Goal: Task Accomplishment & Management: Use online tool/utility

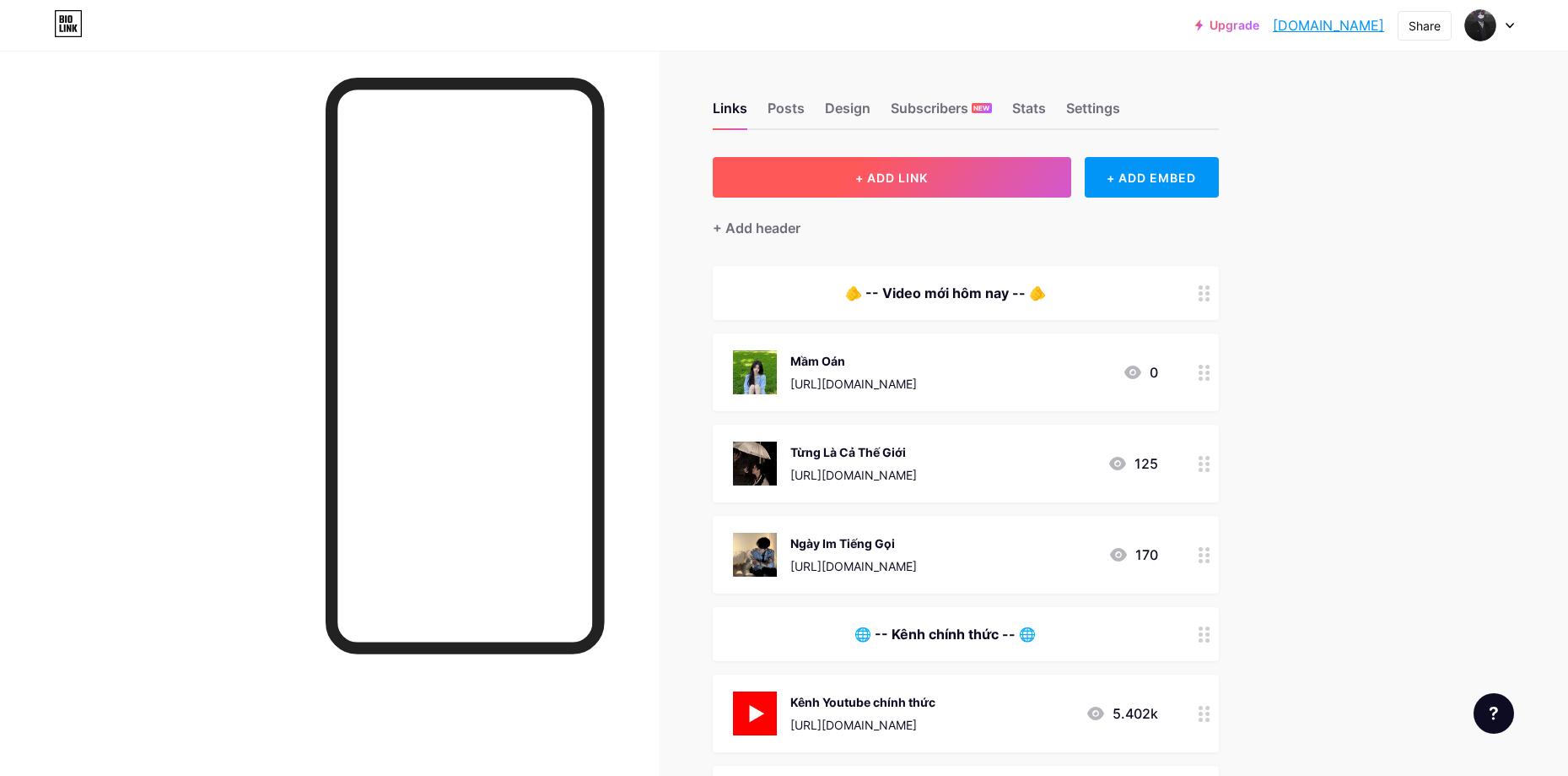
click at [972, 192] on button "+ ADD LINK" at bounding box center [892, 177] width 358 height 41
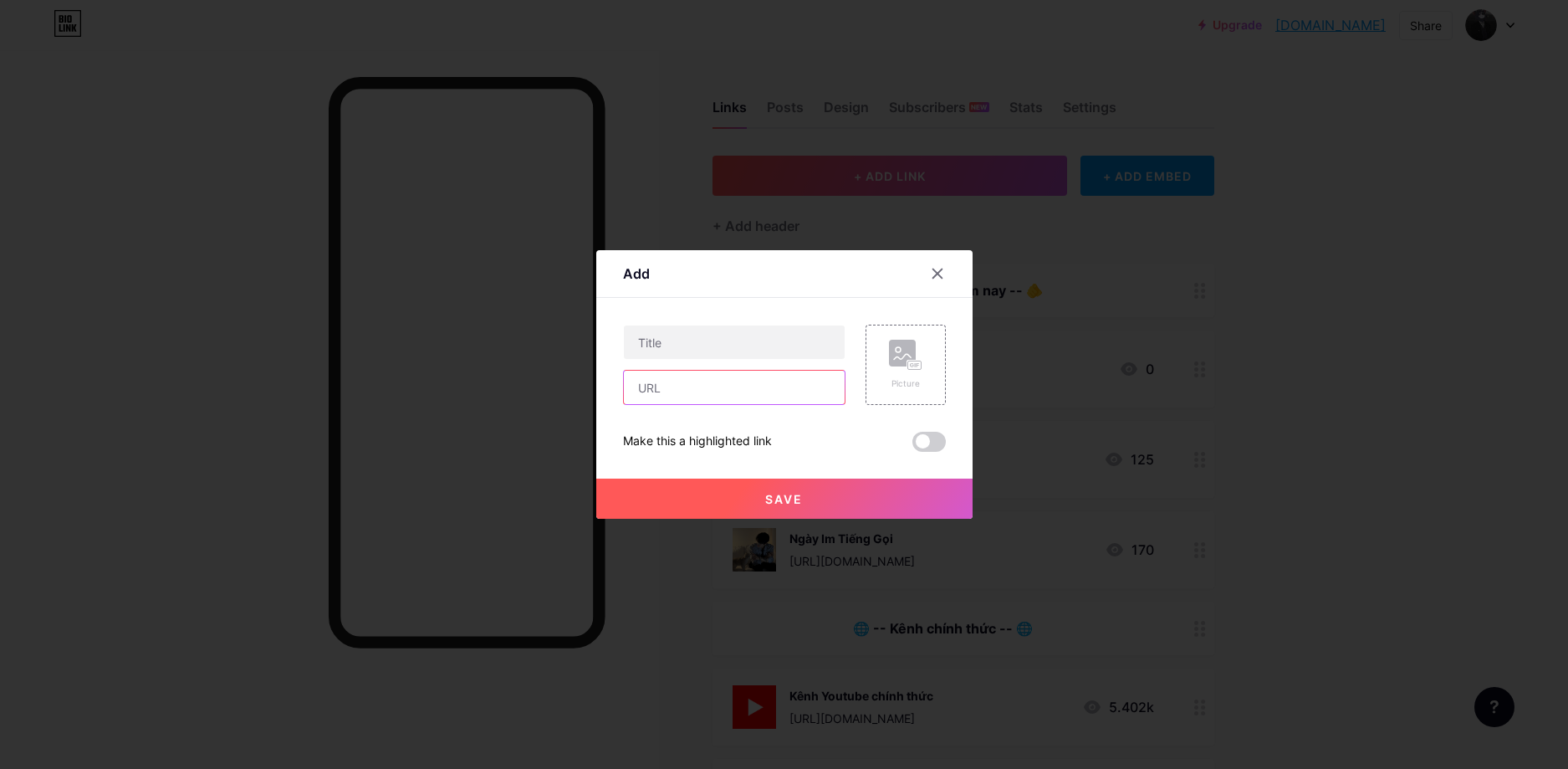
click at [692, 391] on input "text" at bounding box center [733, 387] width 221 height 33
paste input "[URL][DOMAIN_NAME]"
type input "[URL][DOMAIN_NAME]"
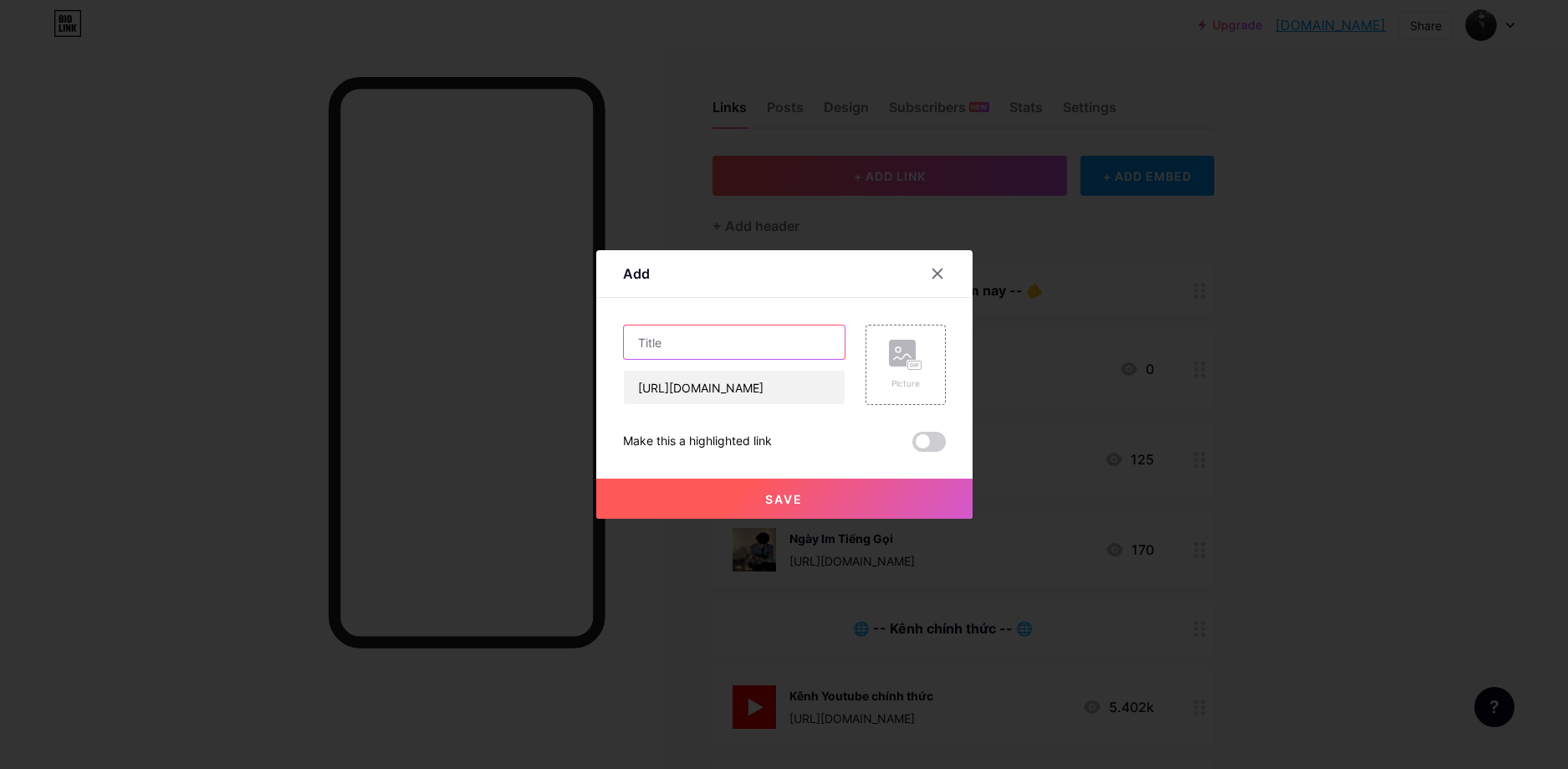
click at [692, 343] on input "text" at bounding box center [733, 342] width 221 height 33
type input "Hẹn Gặp Ở Nơi Xa"
click at [906, 372] on div "Picture" at bounding box center [905, 364] width 33 height 50
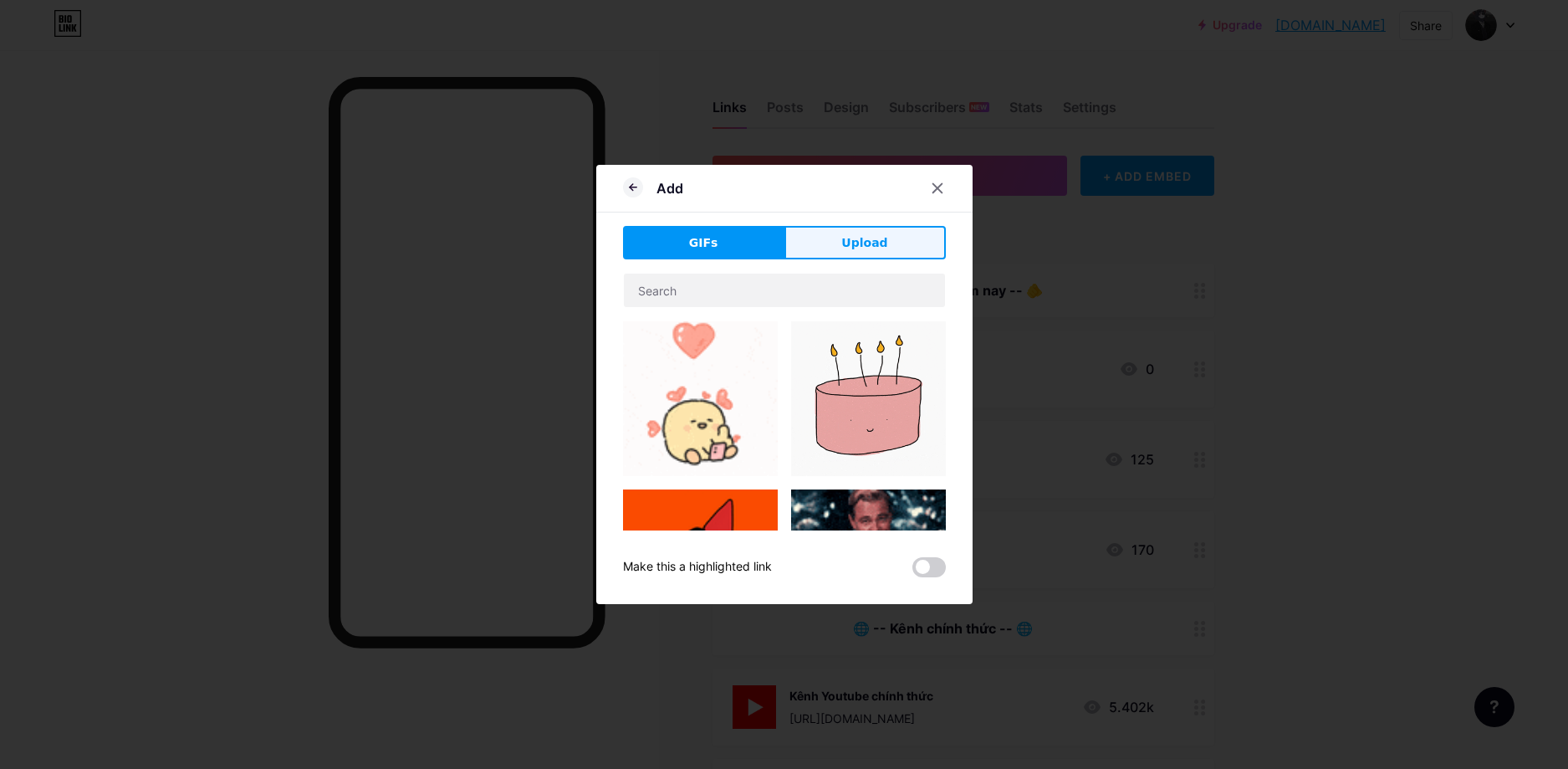
click at [899, 252] on button "Upload" at bounding box center [865, 242] width 162 height 33
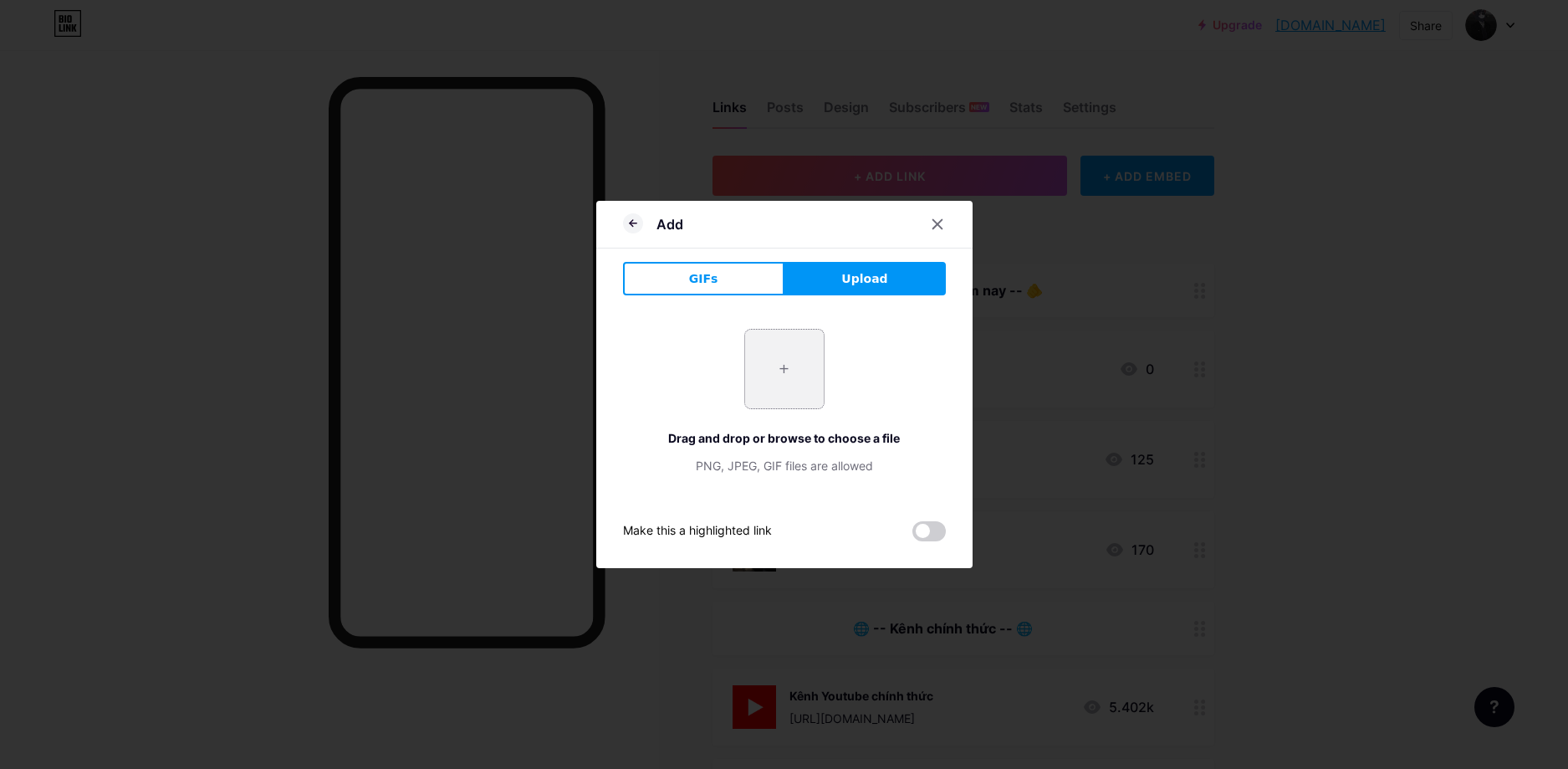
click at [797, 353] on input "file" at bounding box center [784, 369] width 78 height 78
type input "C:\fakepath\v.jpg"
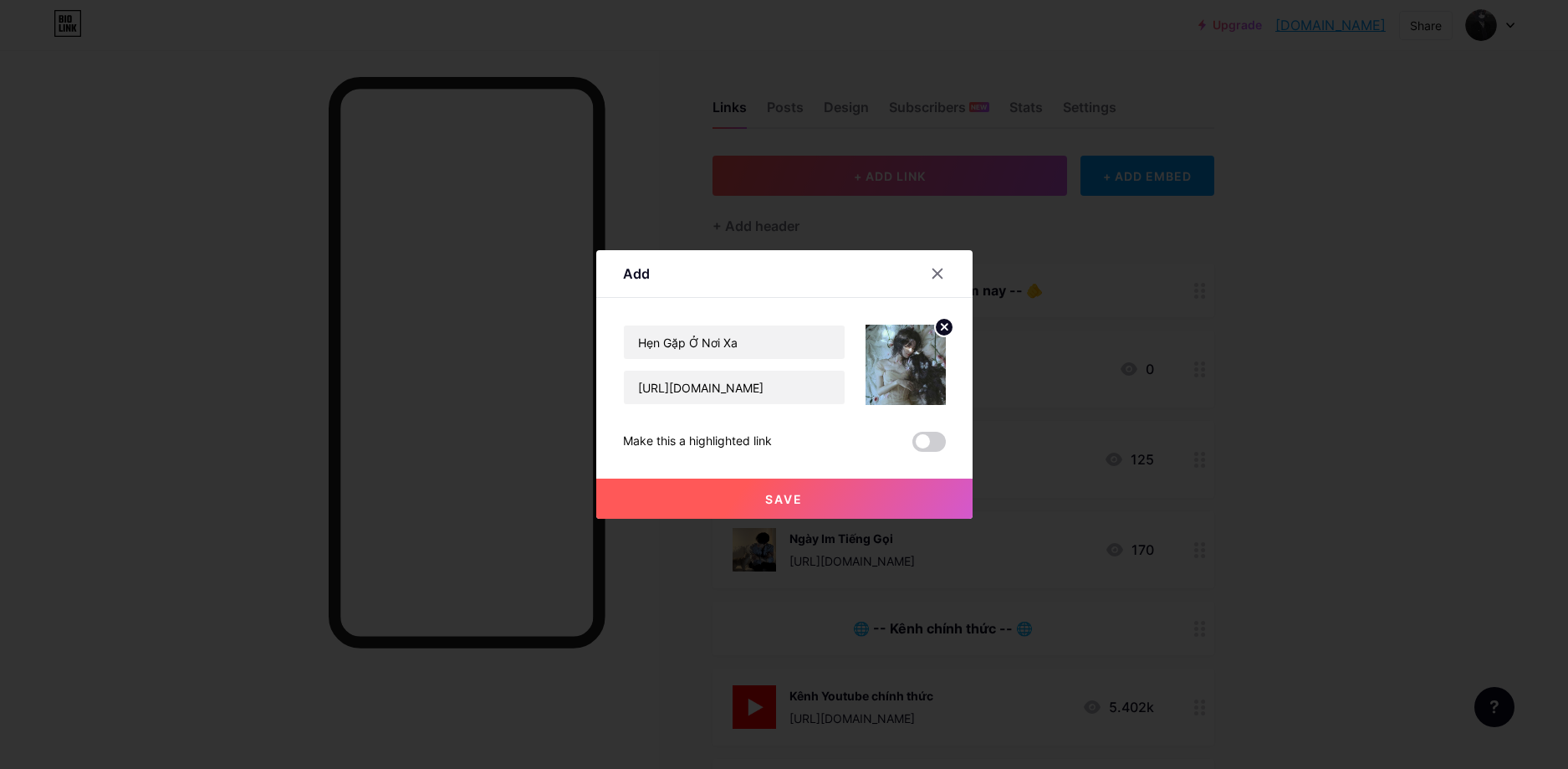
click at [817, 487] on button "Save" at bounding box center [784, 498] width 377 height 40
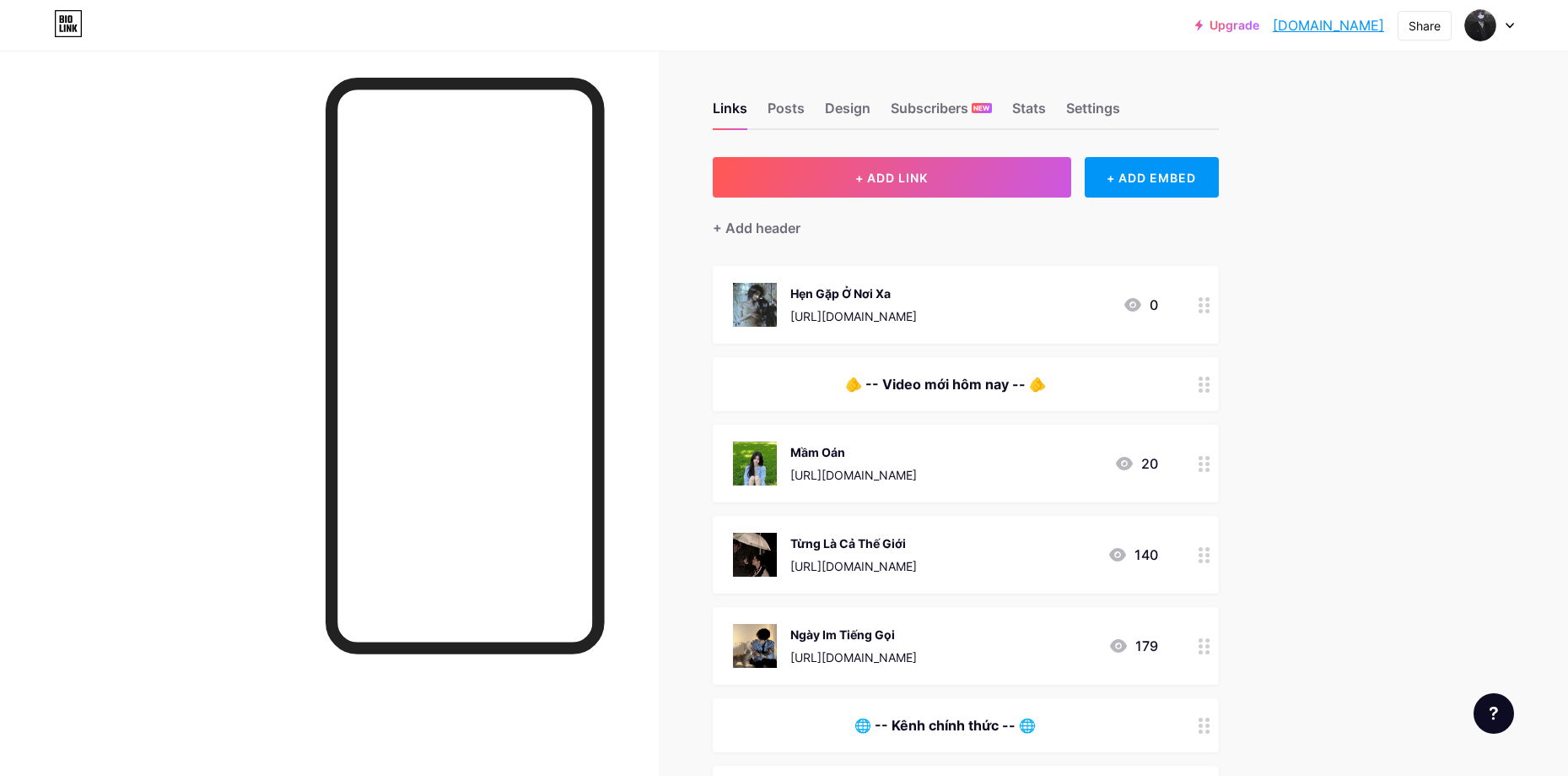
drag, startPoint x: 1165, startPoint y: 301, endPoint x: 1144, endPoint y: 393, distance: 94.4
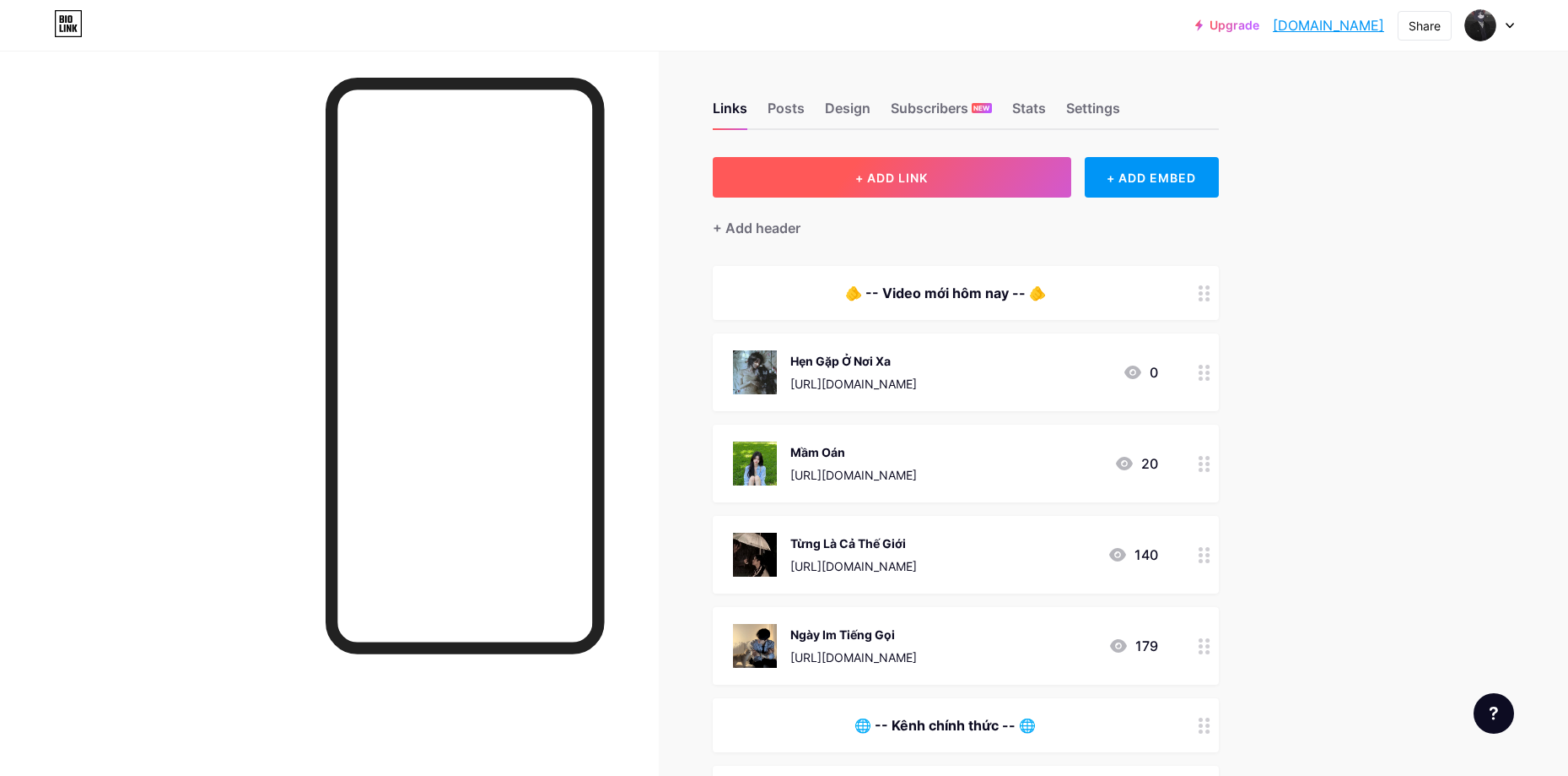
click at [976, 175] on button "+ ADD LINK" at bounding box center [892, 177] width 358 height 41
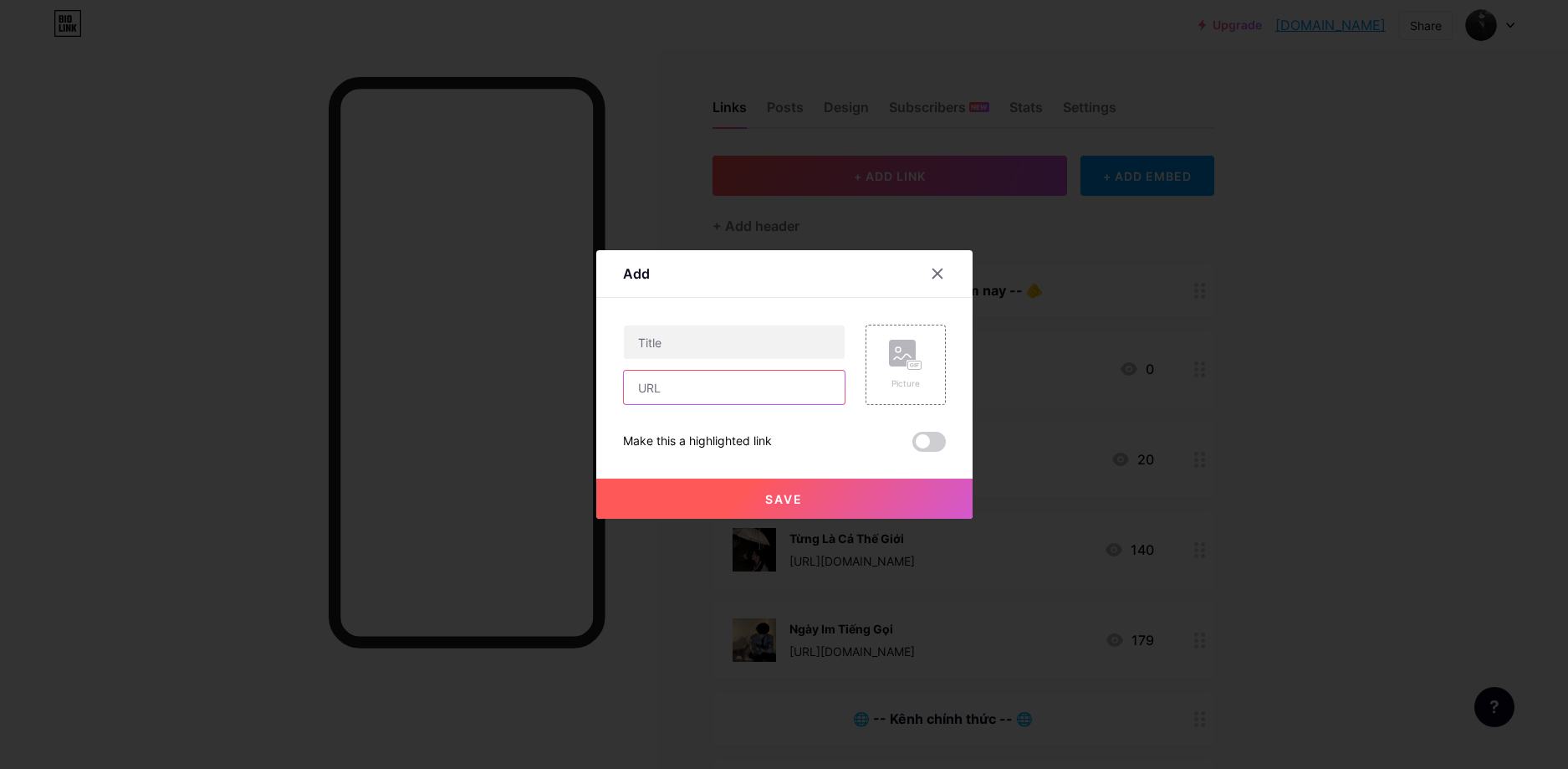
click at [742, 389] on input "text" at bounding box center [733, 387] width 221 height 33
paste input "[URL][DOMAIN_NAME]"
type input "[URL][DOMAIN_NAME]"
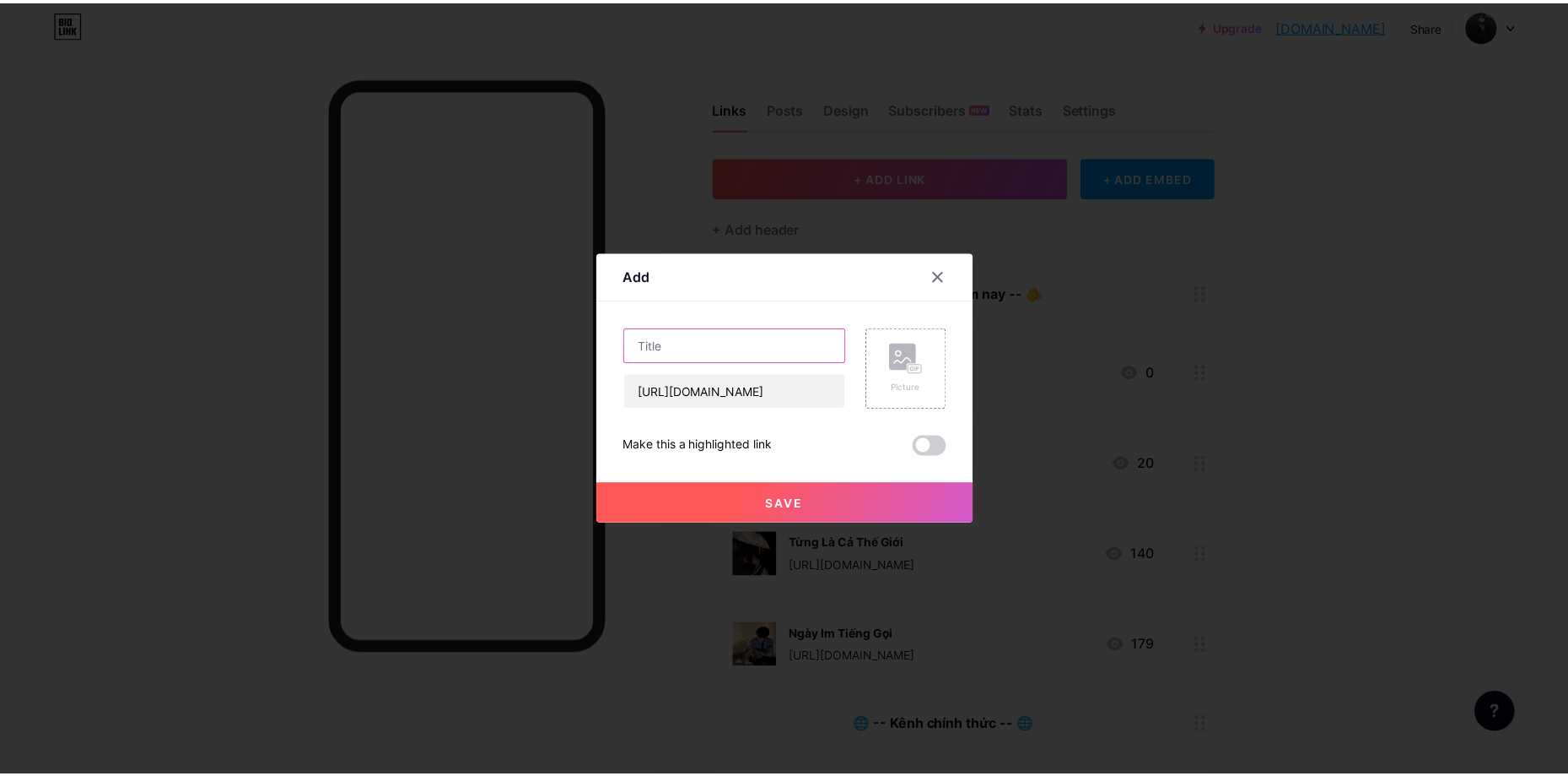
scroll to position [0, 0]
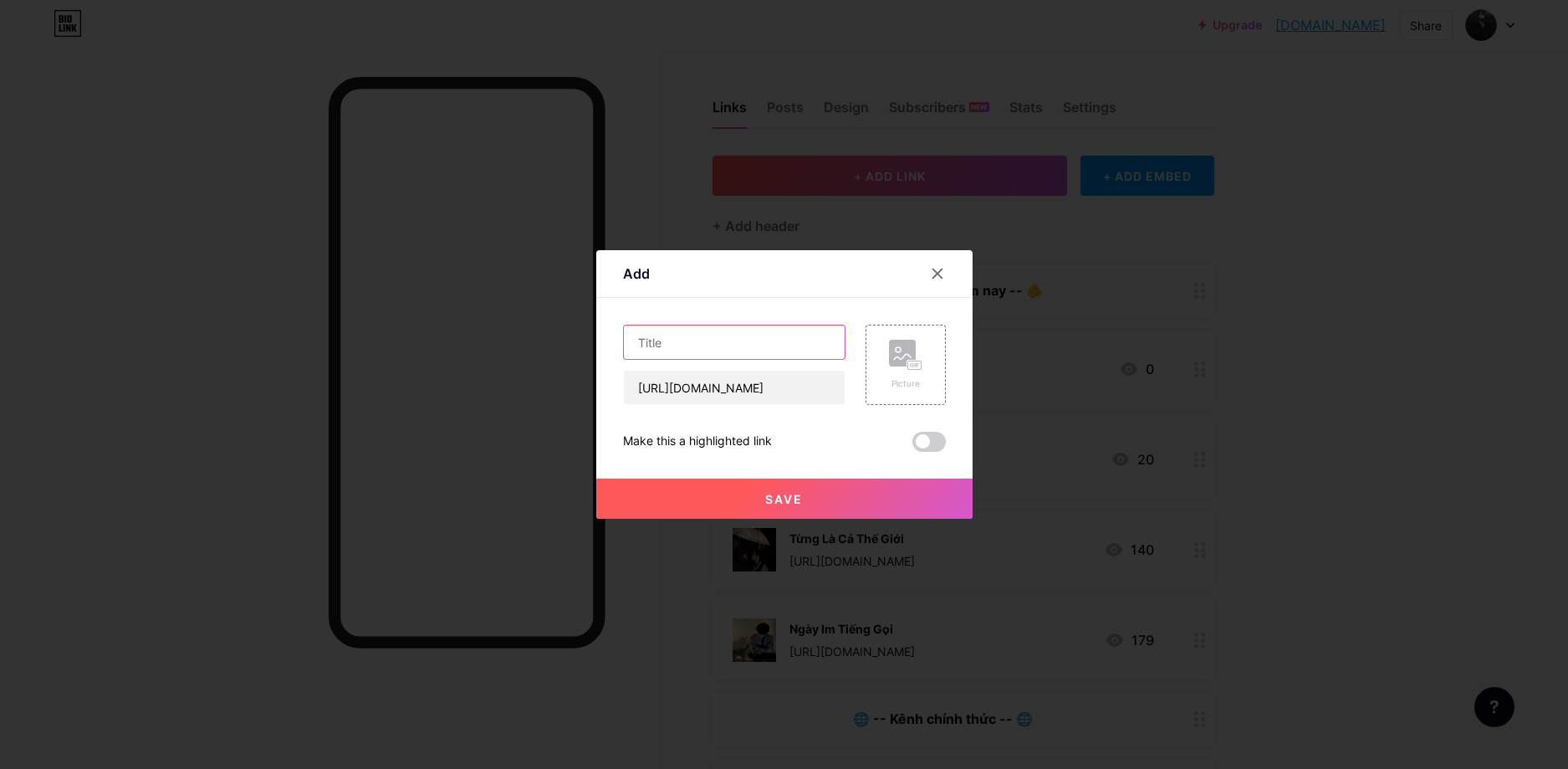
click at [730, 343] on input "text" at bounding box center [733, 342] width 221 height 33
type input "Viên Viên Không Ngoan"
click at [895, 351] on circle at bounding box center [897, 349] width 5 height 5
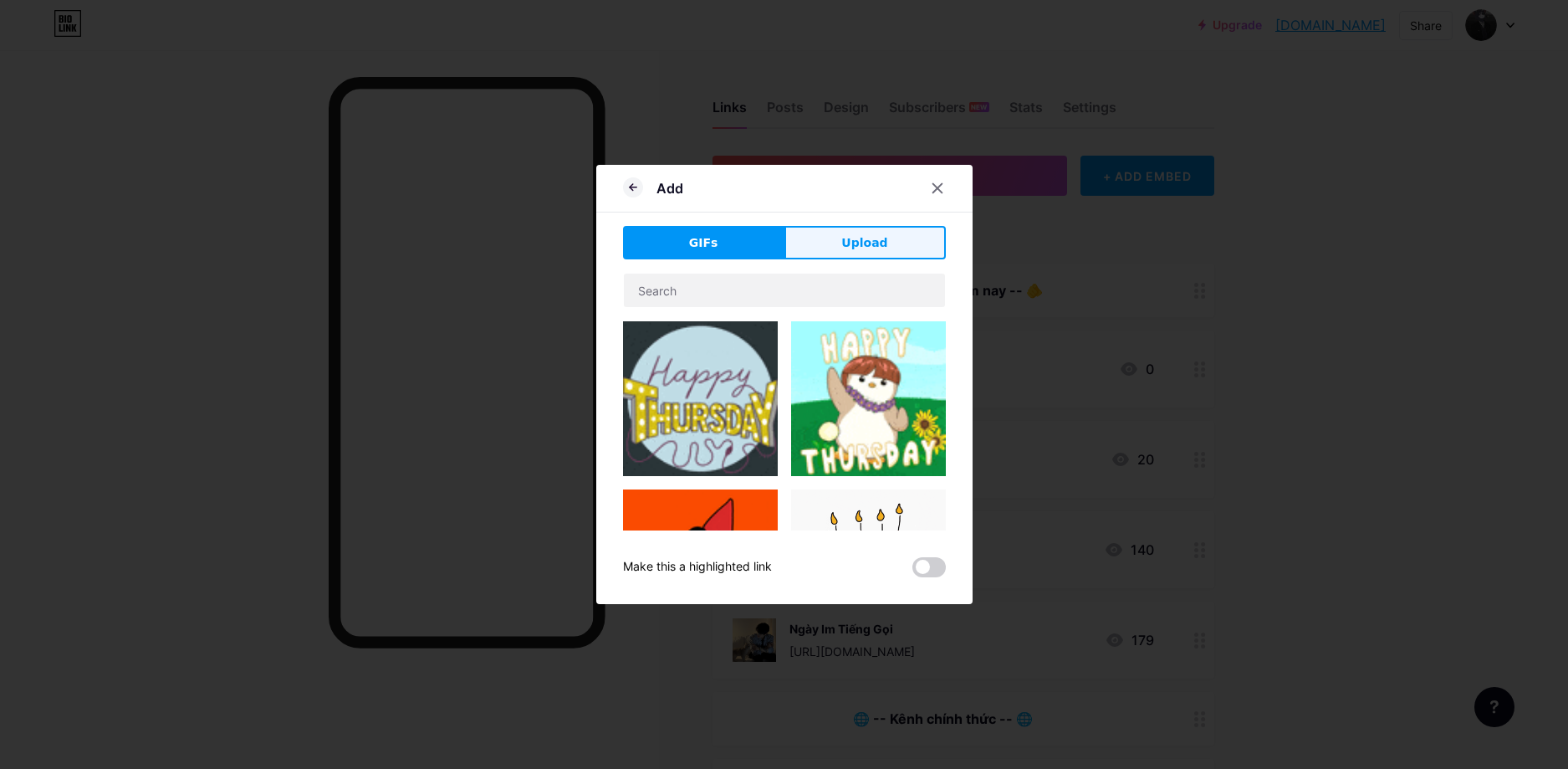
click at [886, 259] on button "Upload" at bounding box center [865, 242] width 162 height 33
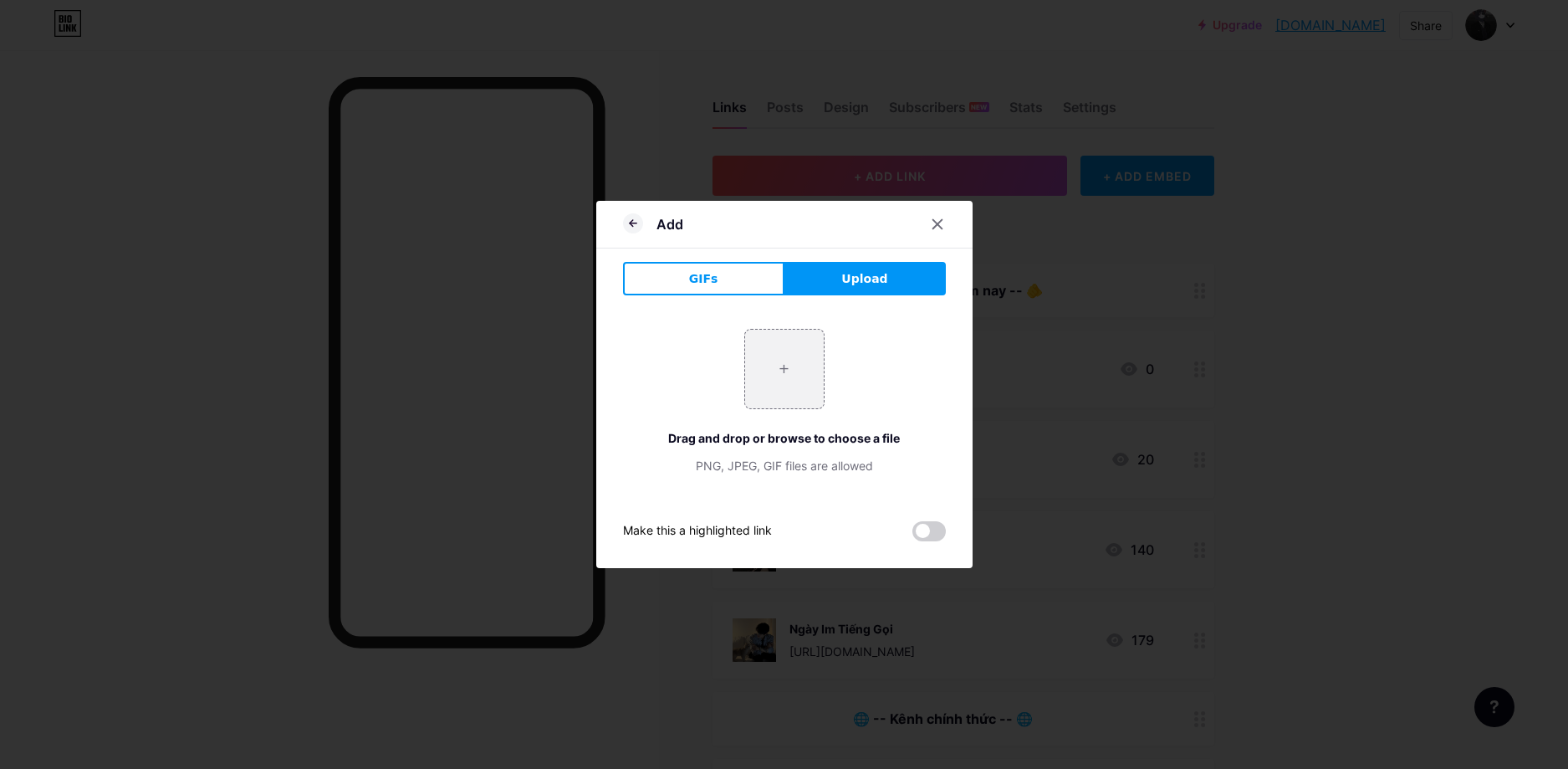
click at [821, 351] on div "+ Drag and drop or browse to choose a file PNG, JPEG, GIF files are allowed" at bounding box center [784, 401] width 323 height 145
click at [798, 351] on input "file" at bounding box center [784, 369] width 78 height 78
type input "C:\fakepath\vv.jpg"
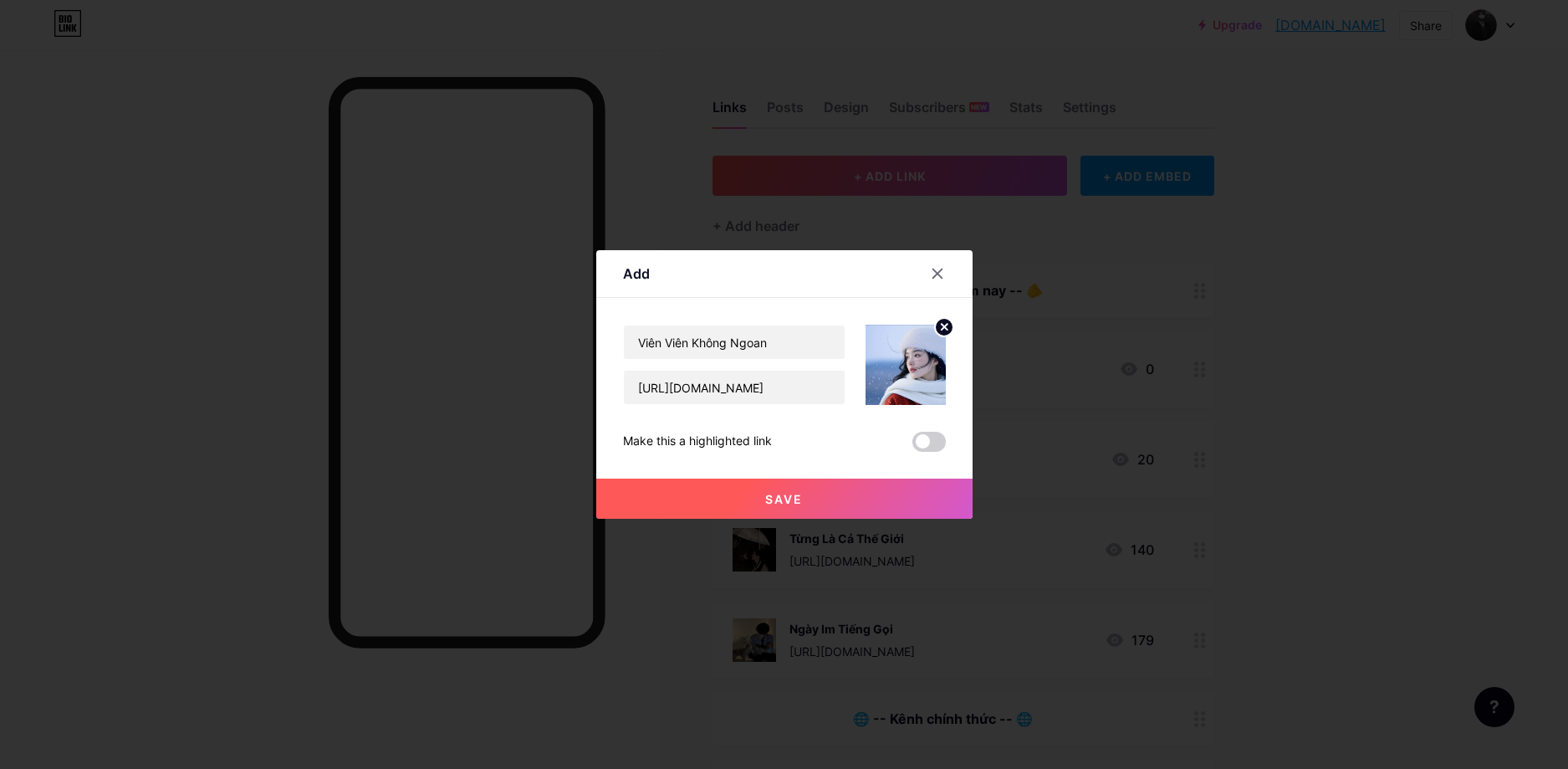
click at [860, 509] on button "Save" at bounding box center [784, 498] width 377 height 40
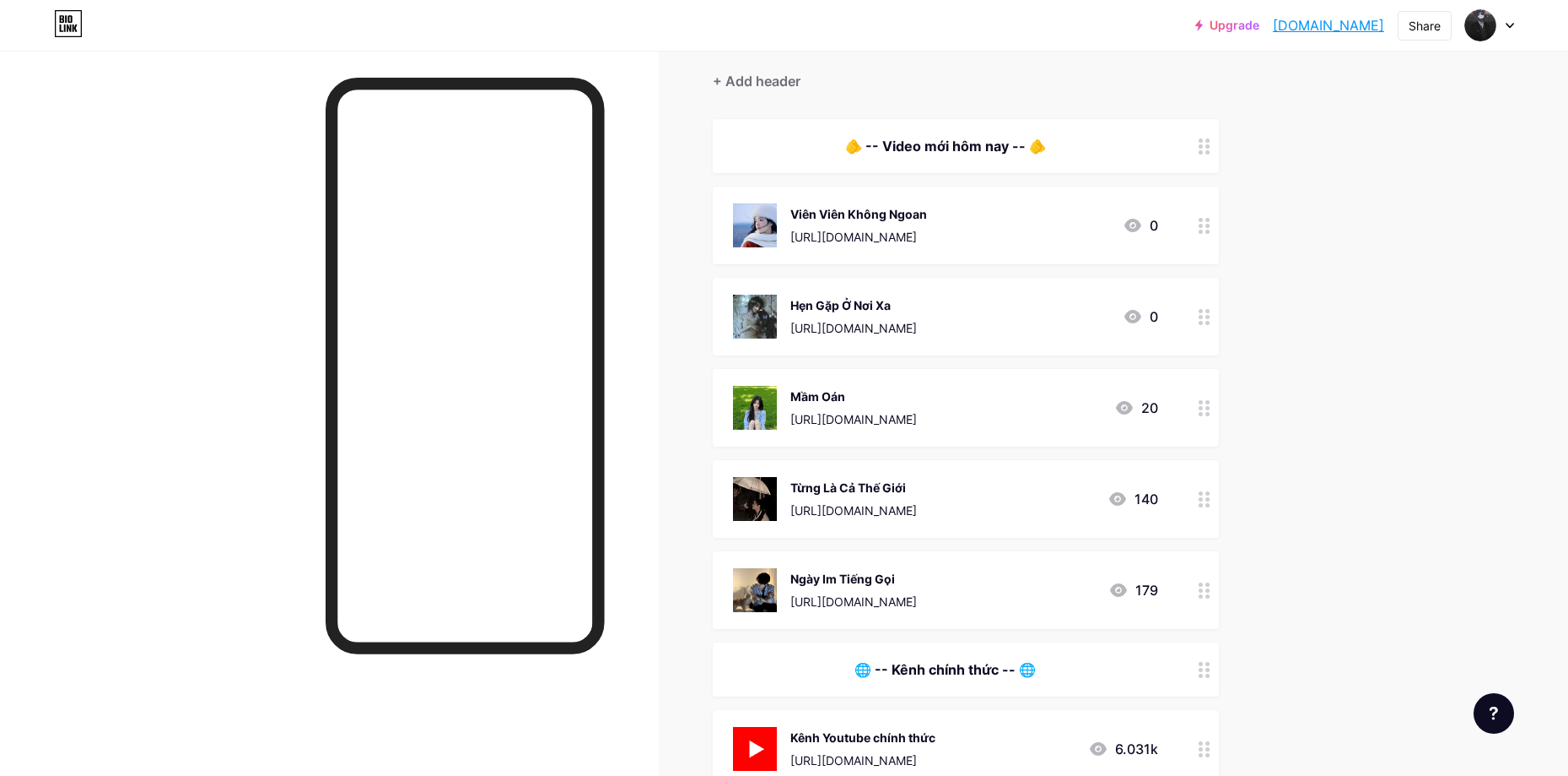
scroll to position [169, 0]
